Goal: Find specific page/section: Find specific page/section

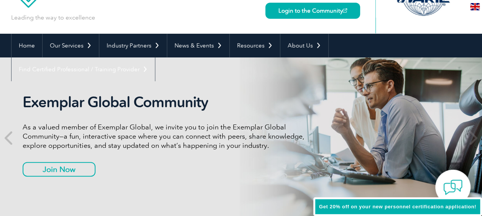
scroll to position [77, 0]
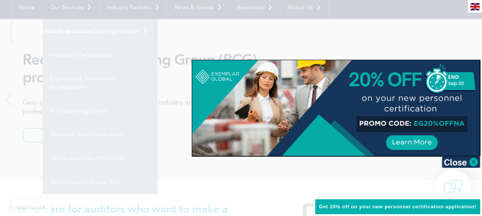
drag, startPoint x: 477, startPoint y: 162, endPoint x: 472, endPoint y: 163, distance: 5.1
click at [476, 162] on img at bounding box center [460, 161] width 38 height 11
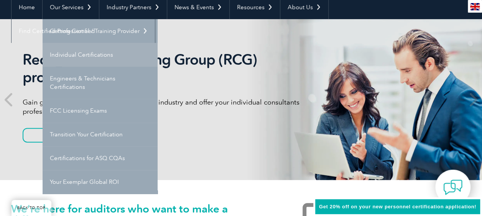
click at [85, 54] on link "Individual Certifications" at bounding box center [100, 55] width 115 height 24
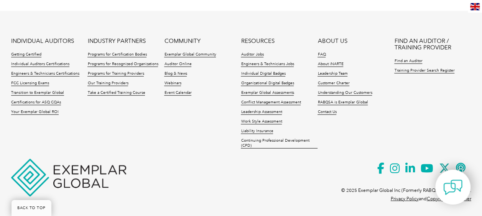
scroll to position [888, 0]
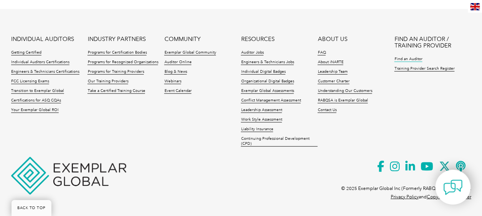
click at [413, 58] on link "Find an Auditor" at bounding box center [408, 59] width 28 height 5
